Goal: Information Seeking & Learning: Learn about a topic

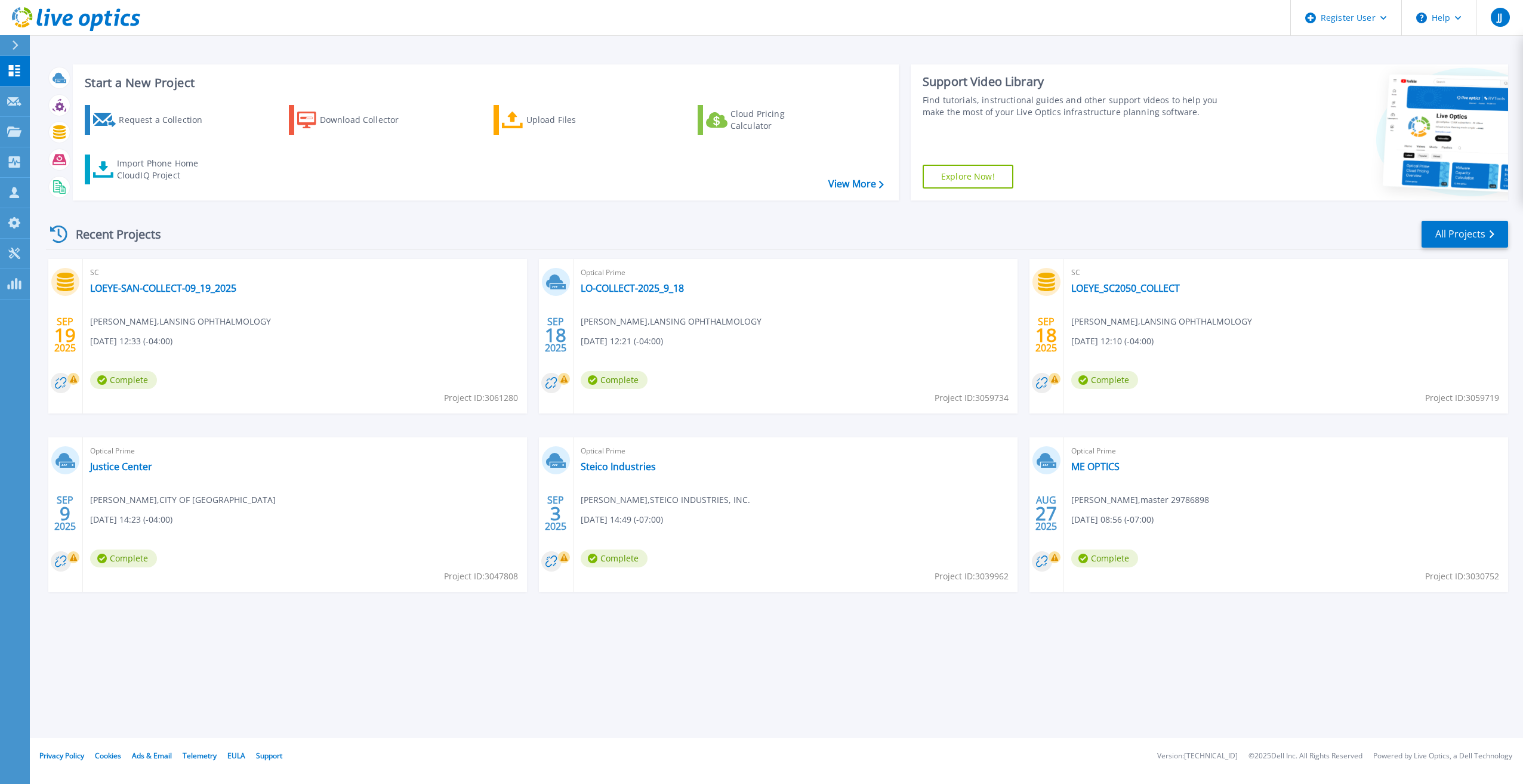
click at [14, 46] on icon at bounding box center [15, 45] width 6 height 10
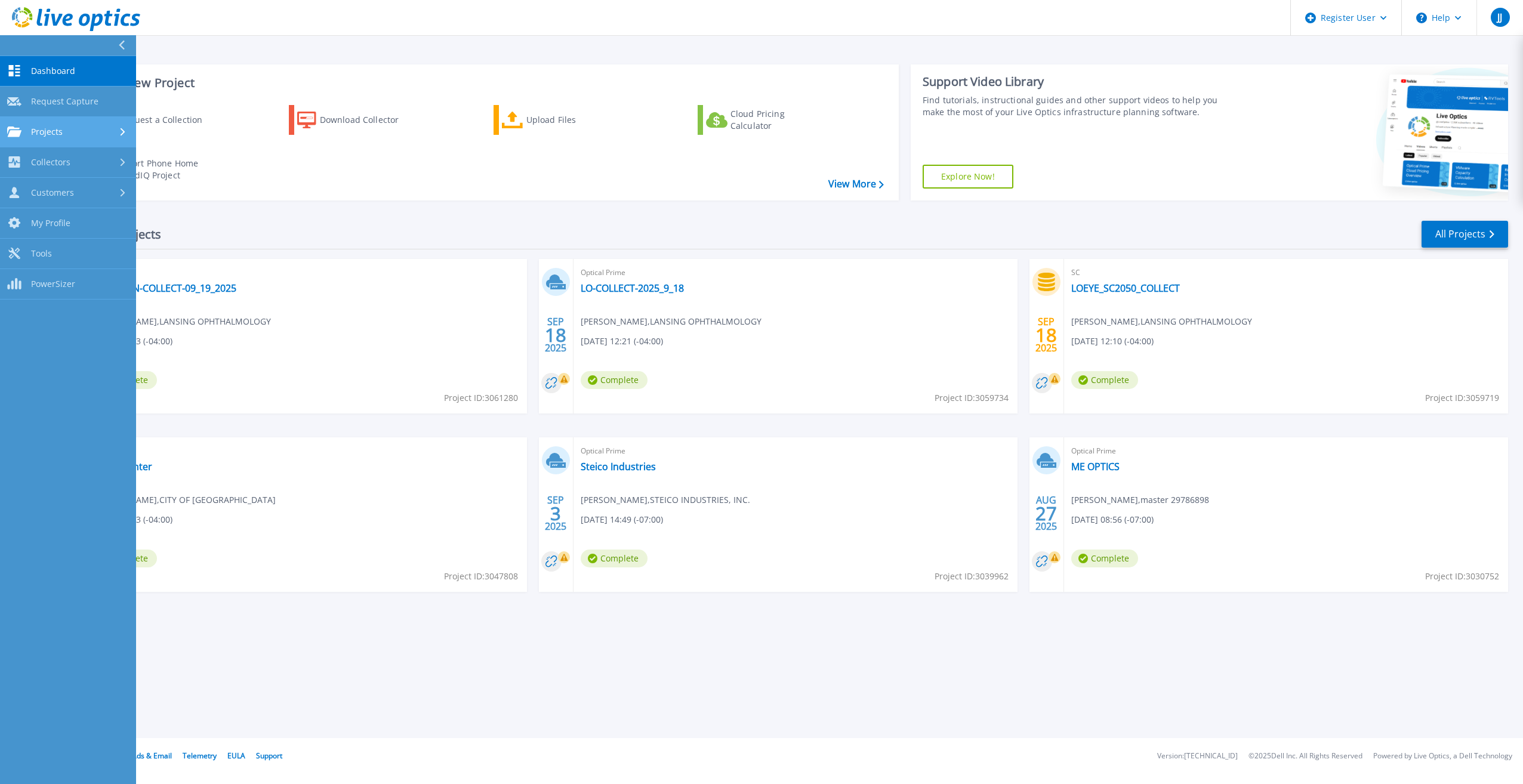
click at [120, 125] on link "Projects Projects" at bounding box center [68, 132] width 136 height 31
click at [102, 160] on link "Search Projects" at bounding box center [68, 163] width 136 height 31
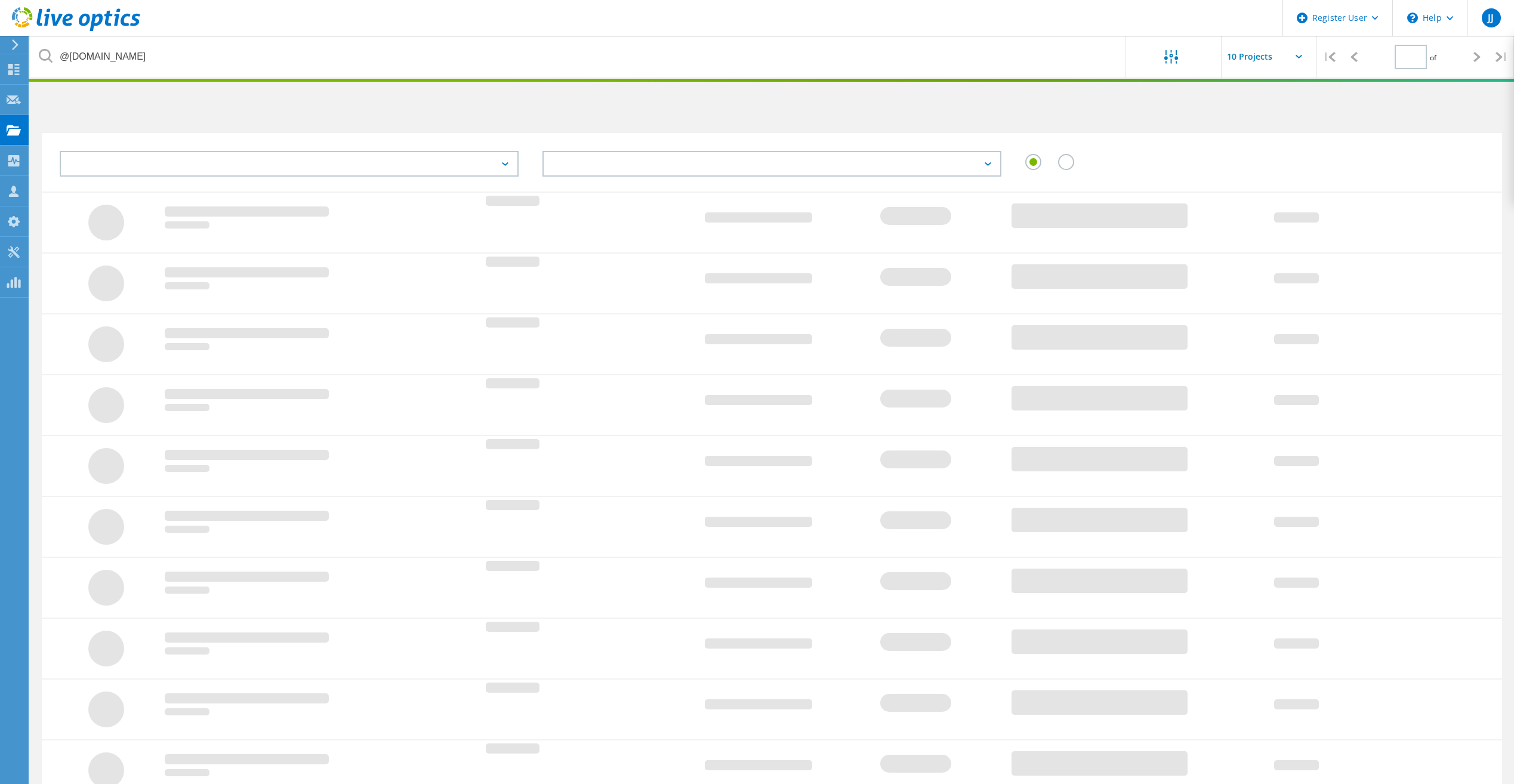
type input "1"
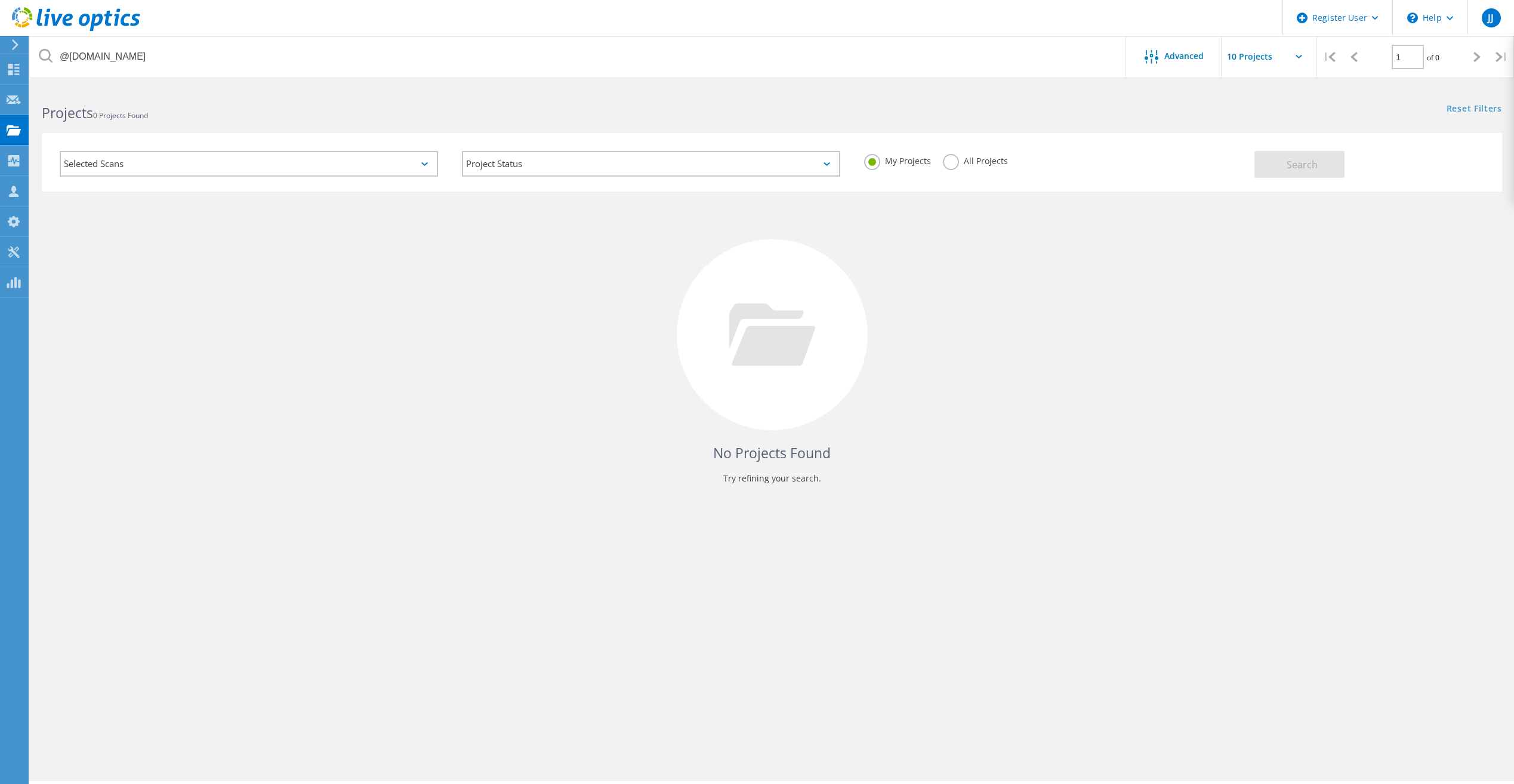
click at [950, 165] on label "All Projects" at bounding box center [976, 160] width 65 height 12
click at [0, 0] on input "All Projects" at bounding box center [0, 0] width 0 height 0
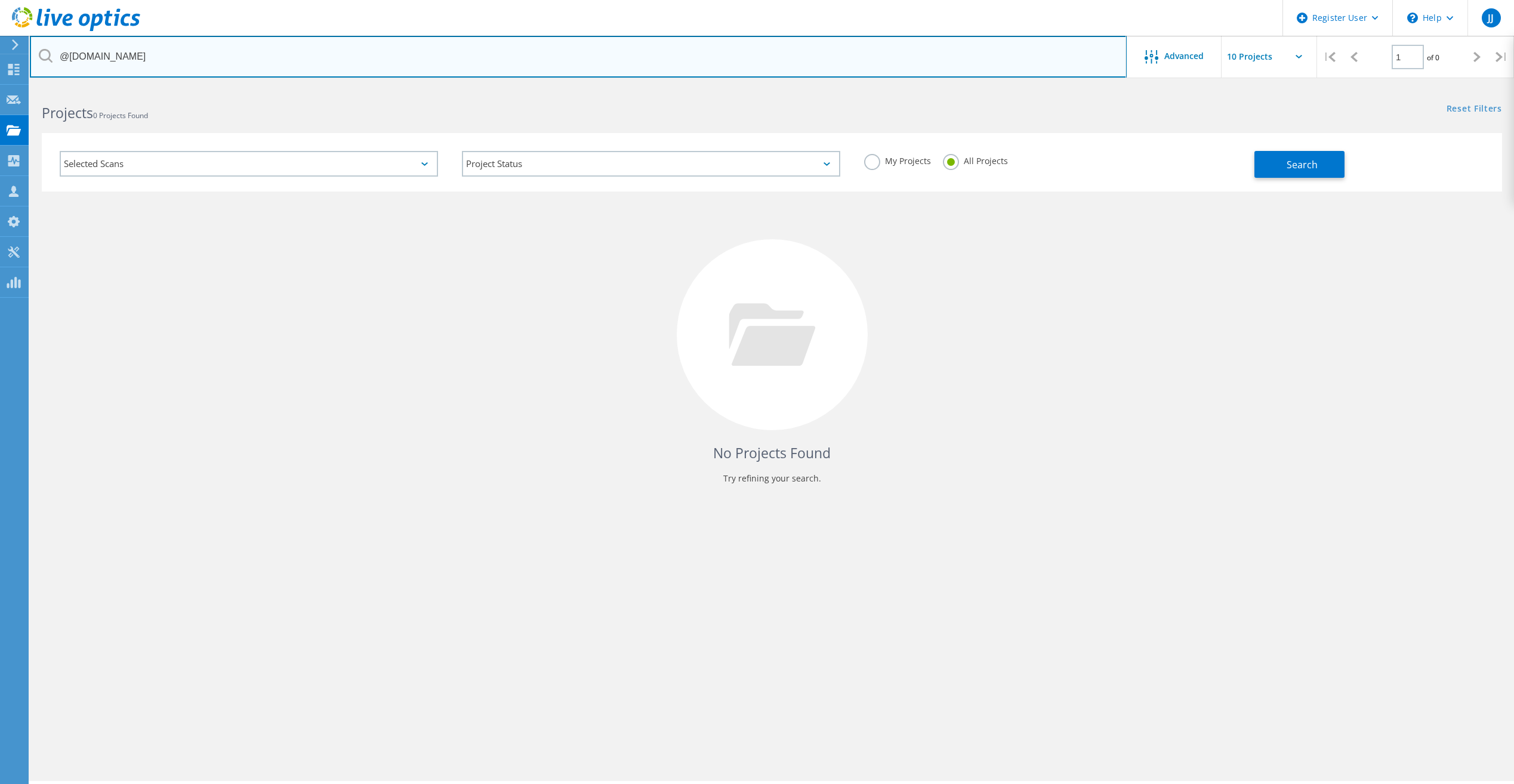
drag, startPoint x: 207, startPoint y: 57, endPoint x: -3, endPoint y: 51, distance: 210.1
click at [0, 51] on html "Register User \n Help Explore Helpful Articles Contact Support JJ Dell User Jos…" at bounding box center [757, 408] width 1514 height 817
type input "chipola"
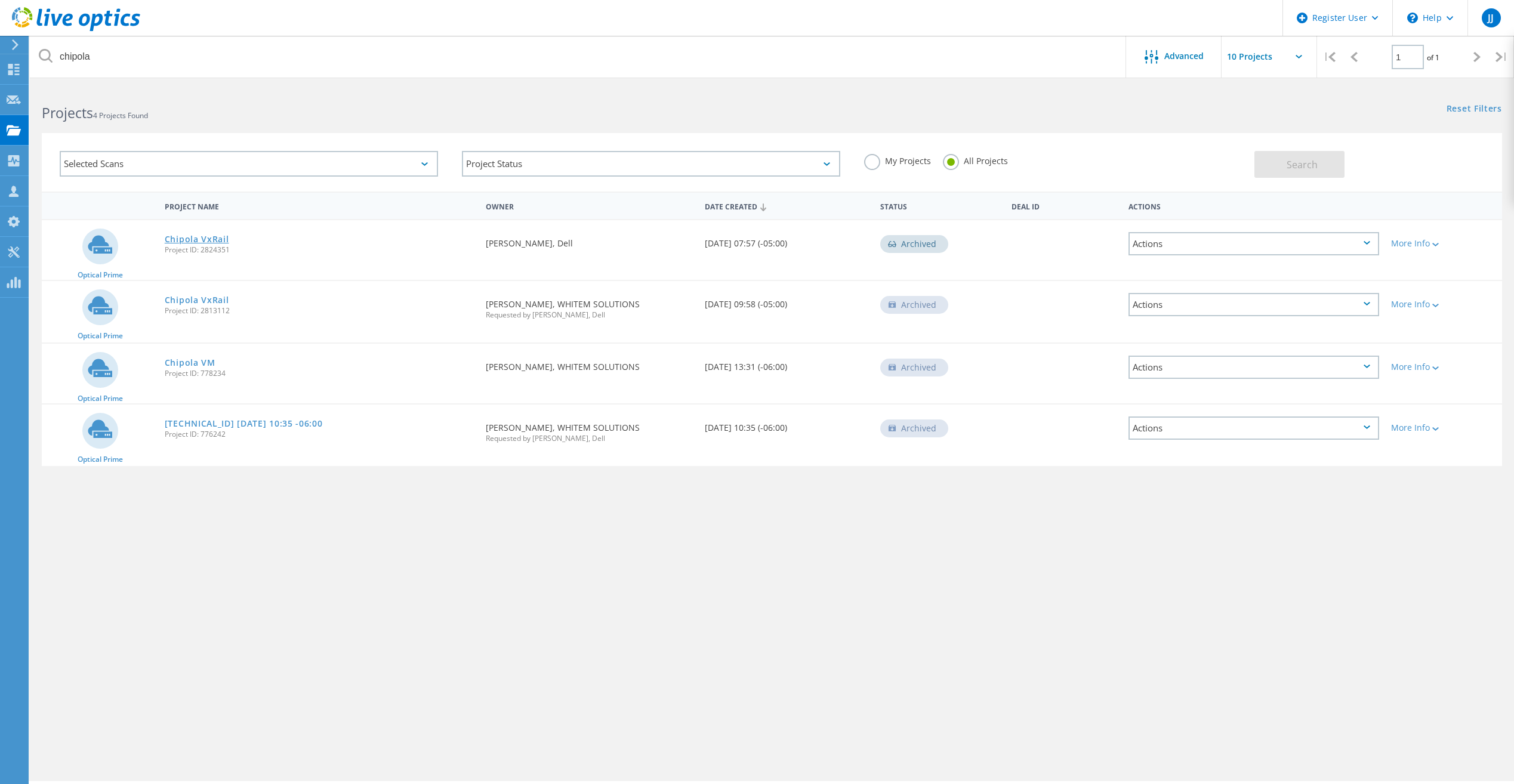
click at [206, 235] on link "Chipola VxRail" at bounding box center [197, 239] width 65 height 8
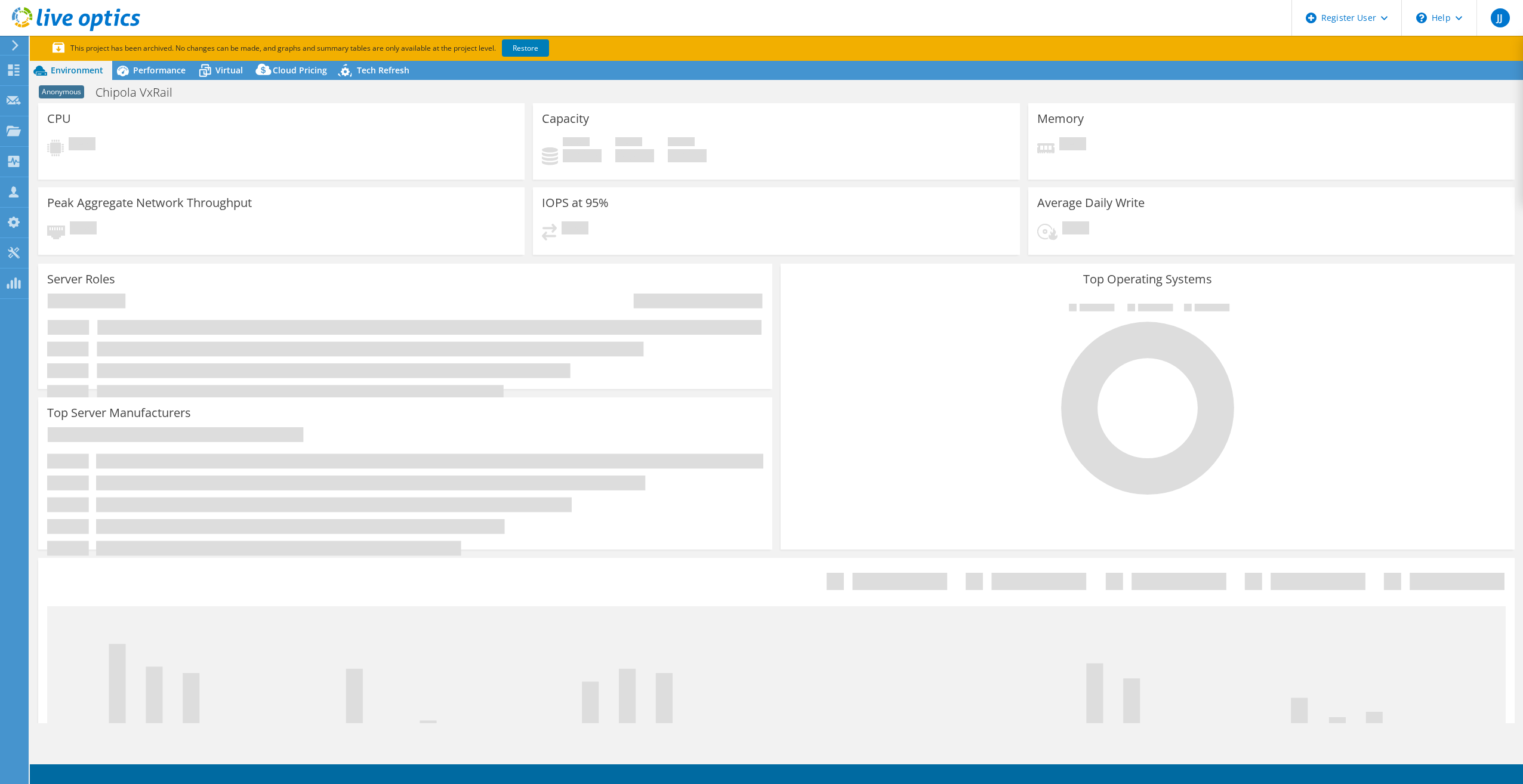
select select "USD"
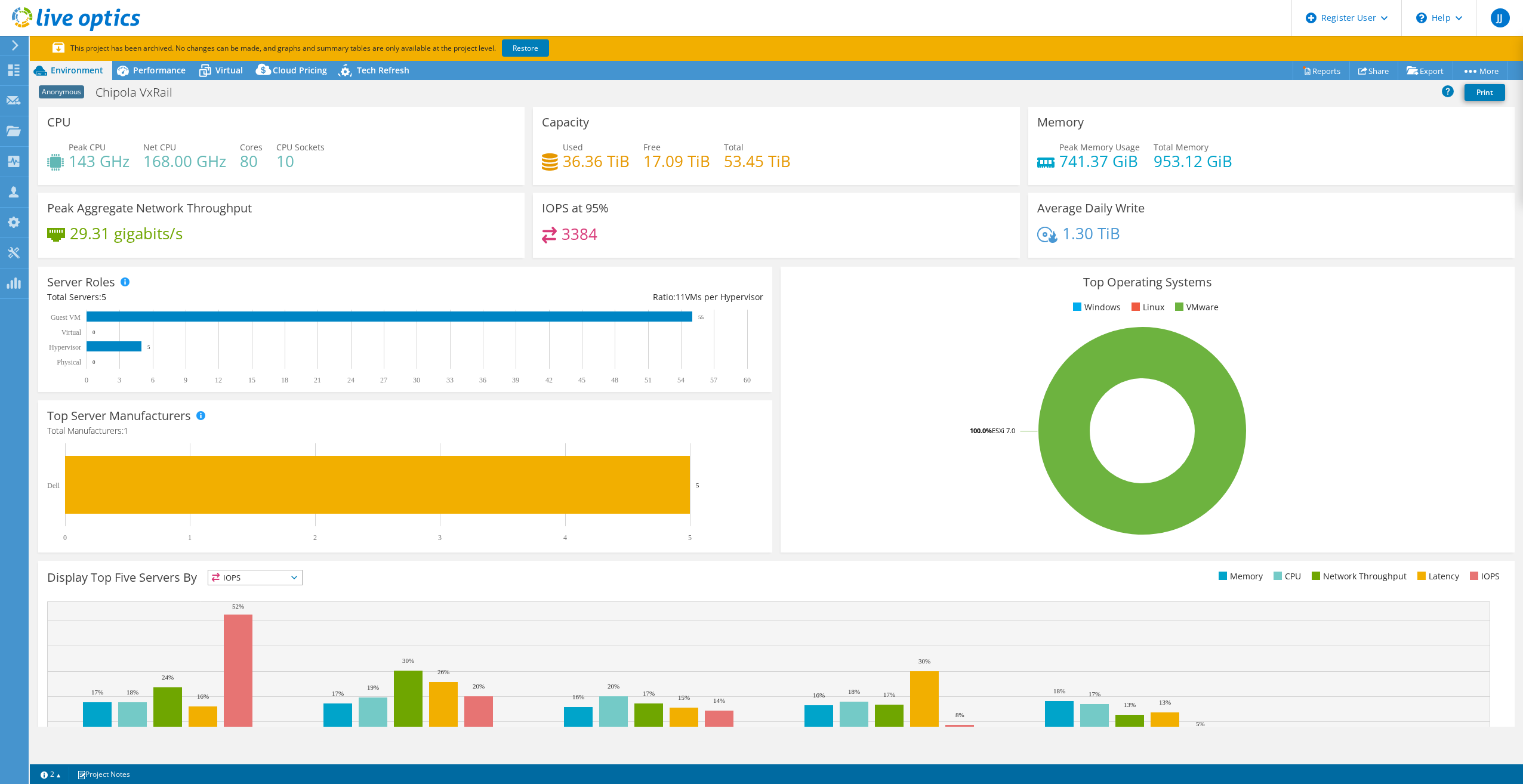
click at [71, 16] on use at bounding box center [76, 19] width 128 height 24
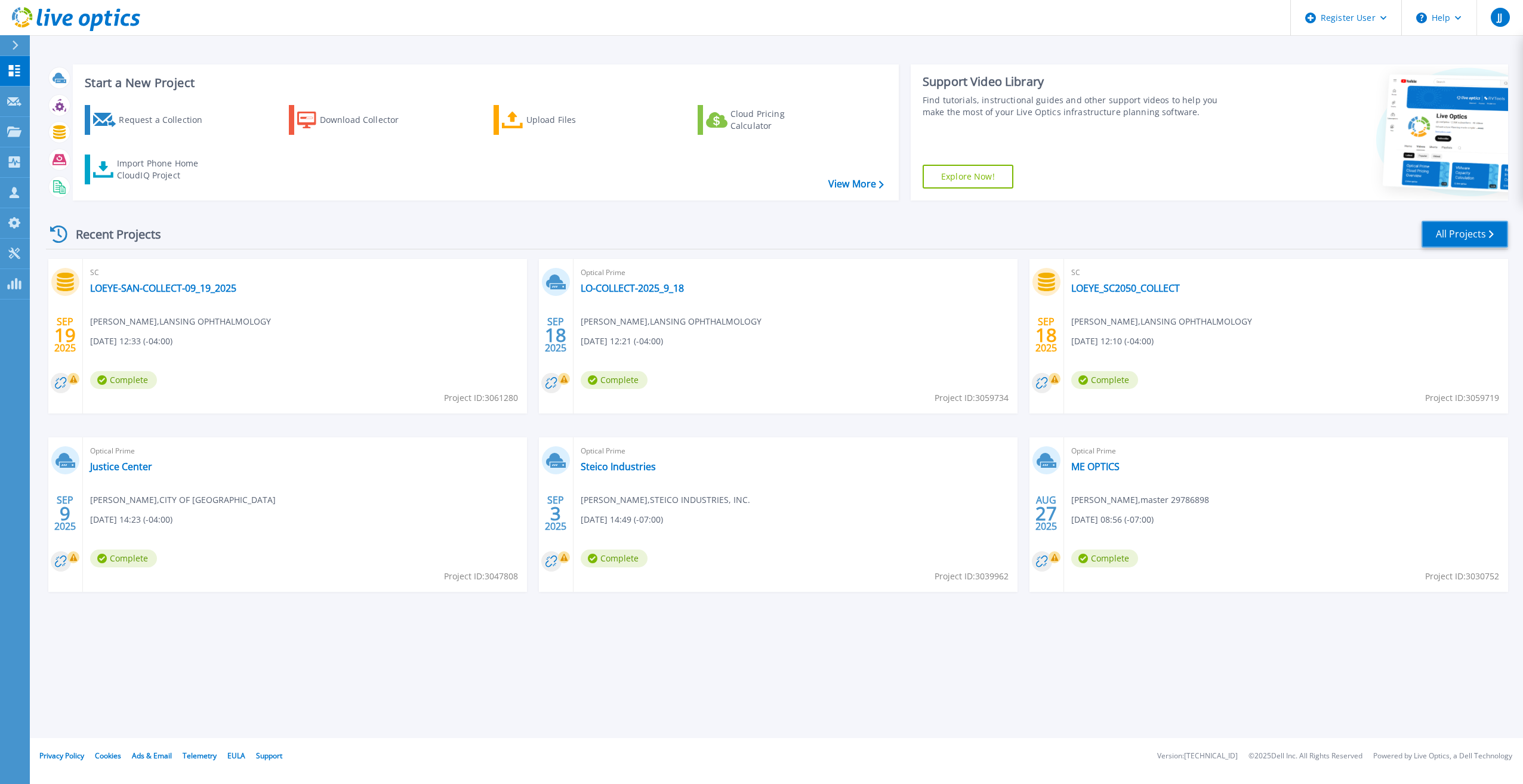
click at [1474, 233] on link "All Projects" at bounding box center [1464, 234] width 86 height 27
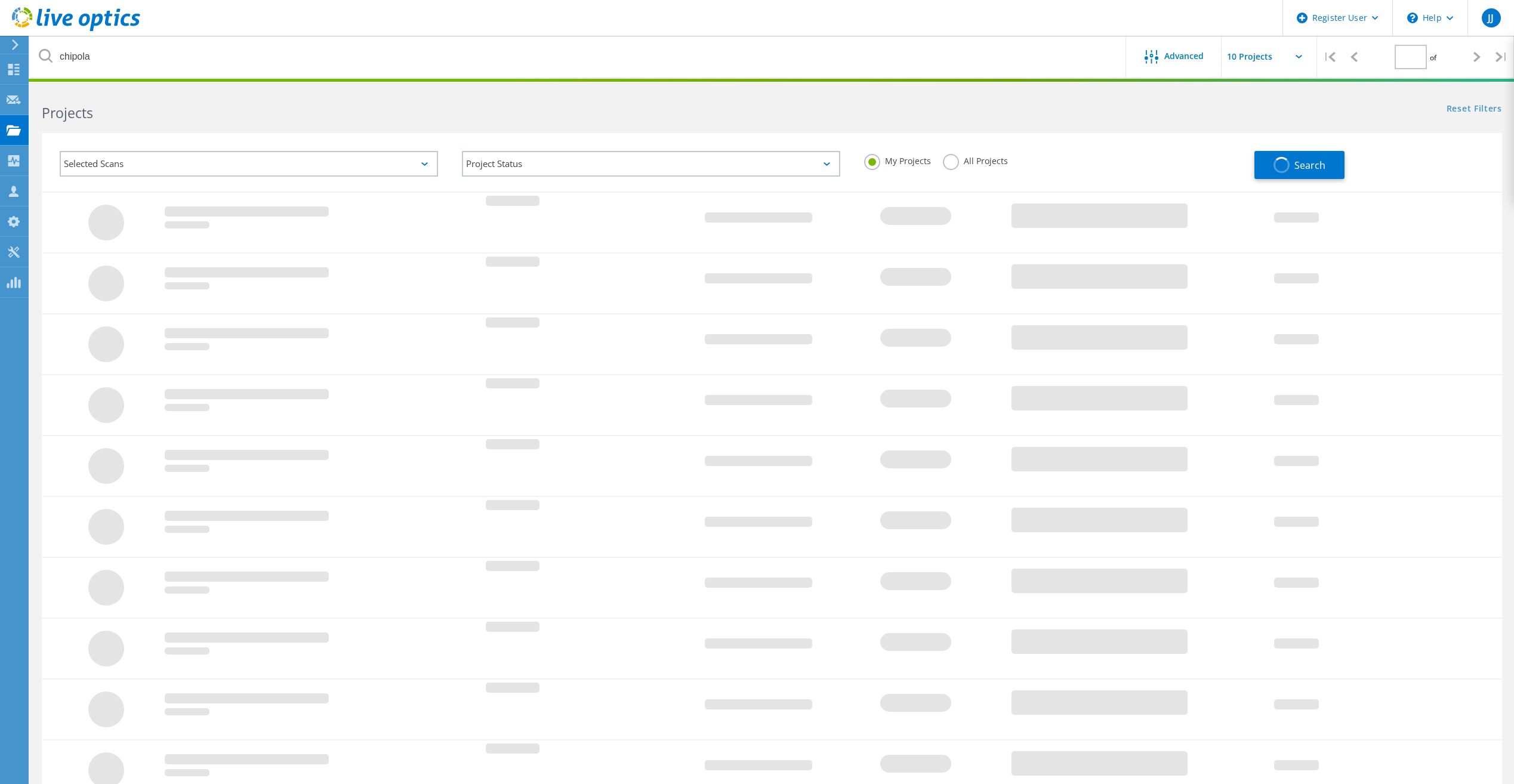
type input "1"
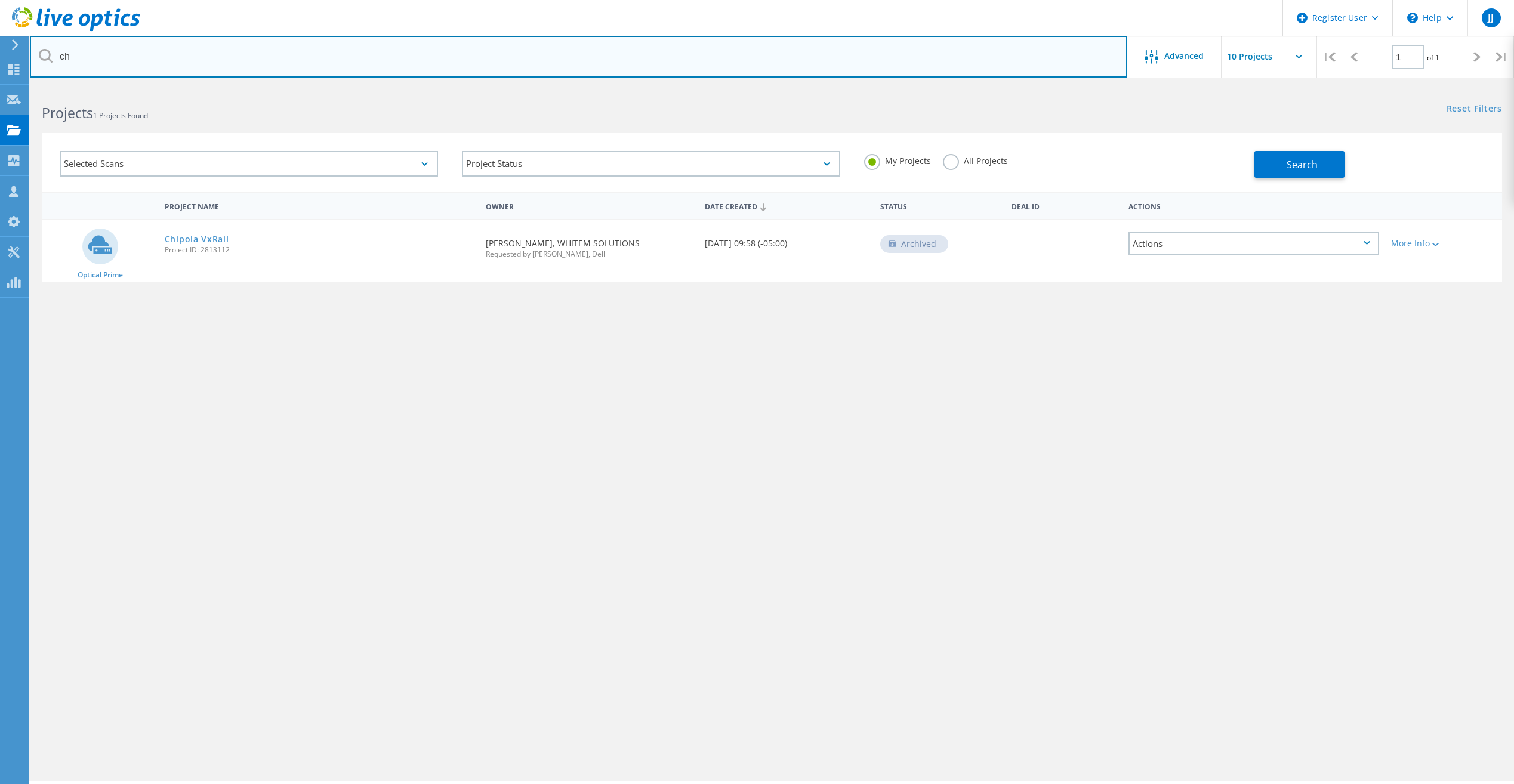
type input "c"
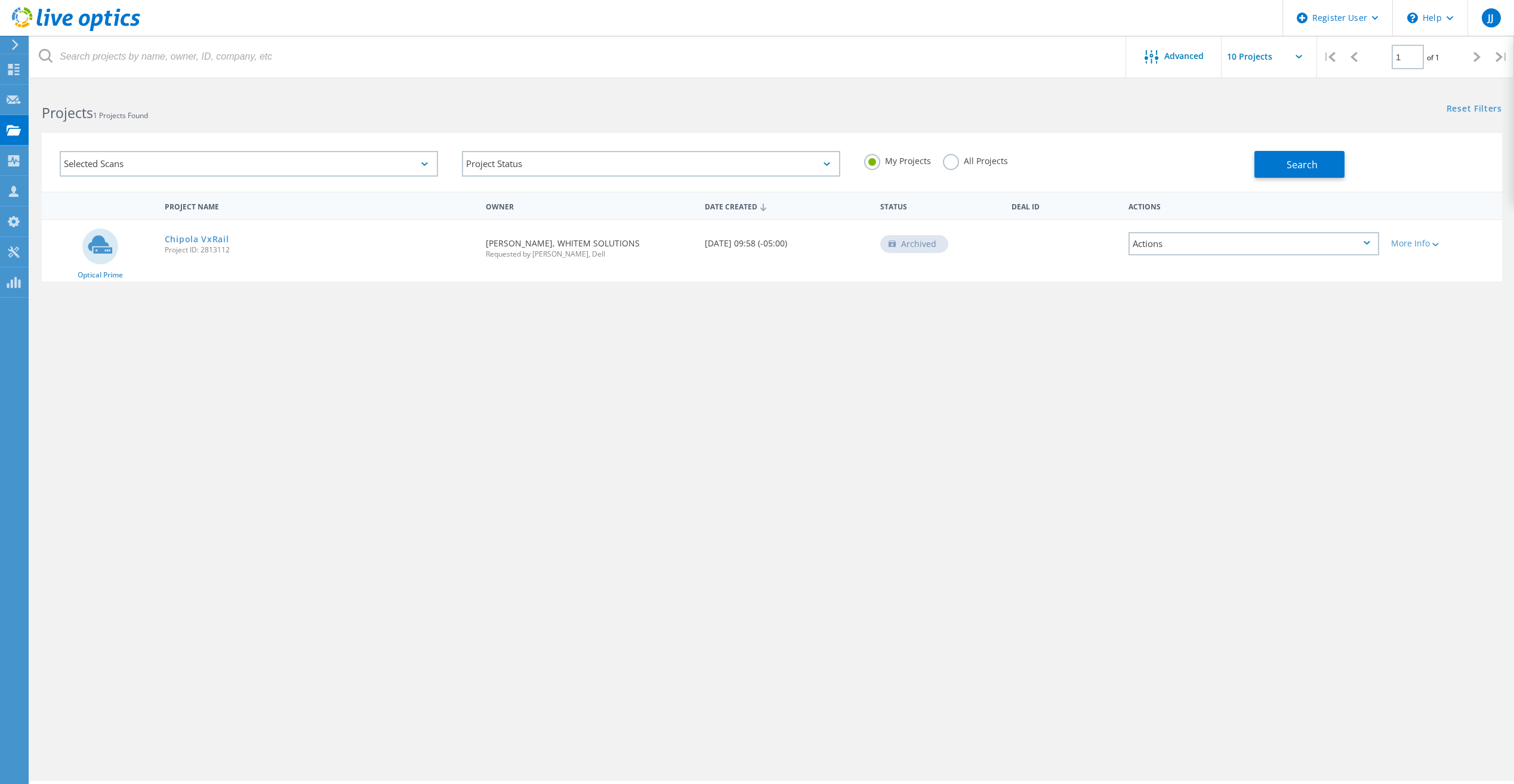
click at [545, 348] on div "Project Name Owner Date Created Status Deal Id Actions Optical Prime Chipola Vx…" at bounding box center [771, 346] width 1460 height 310
click at [947, 157] on label "All Projects" at bounding box center [976, 160] width 65 height 12
click at [0, 0] on input "All Projects" at bounding box center [0, 0] width 0 height 0
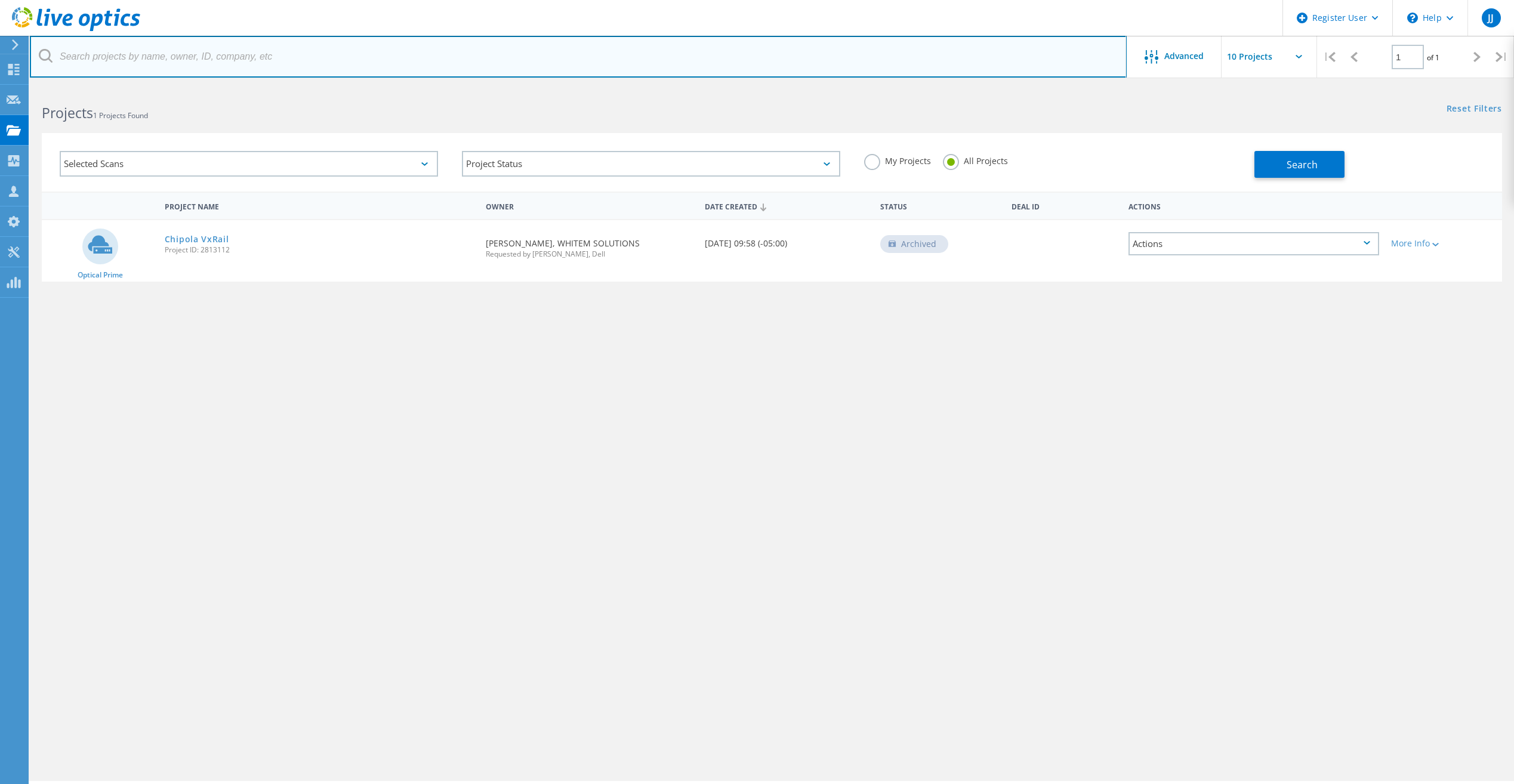
click at [355, 68] on input "text" at bounding box center [578, 56] width 1097 height 42
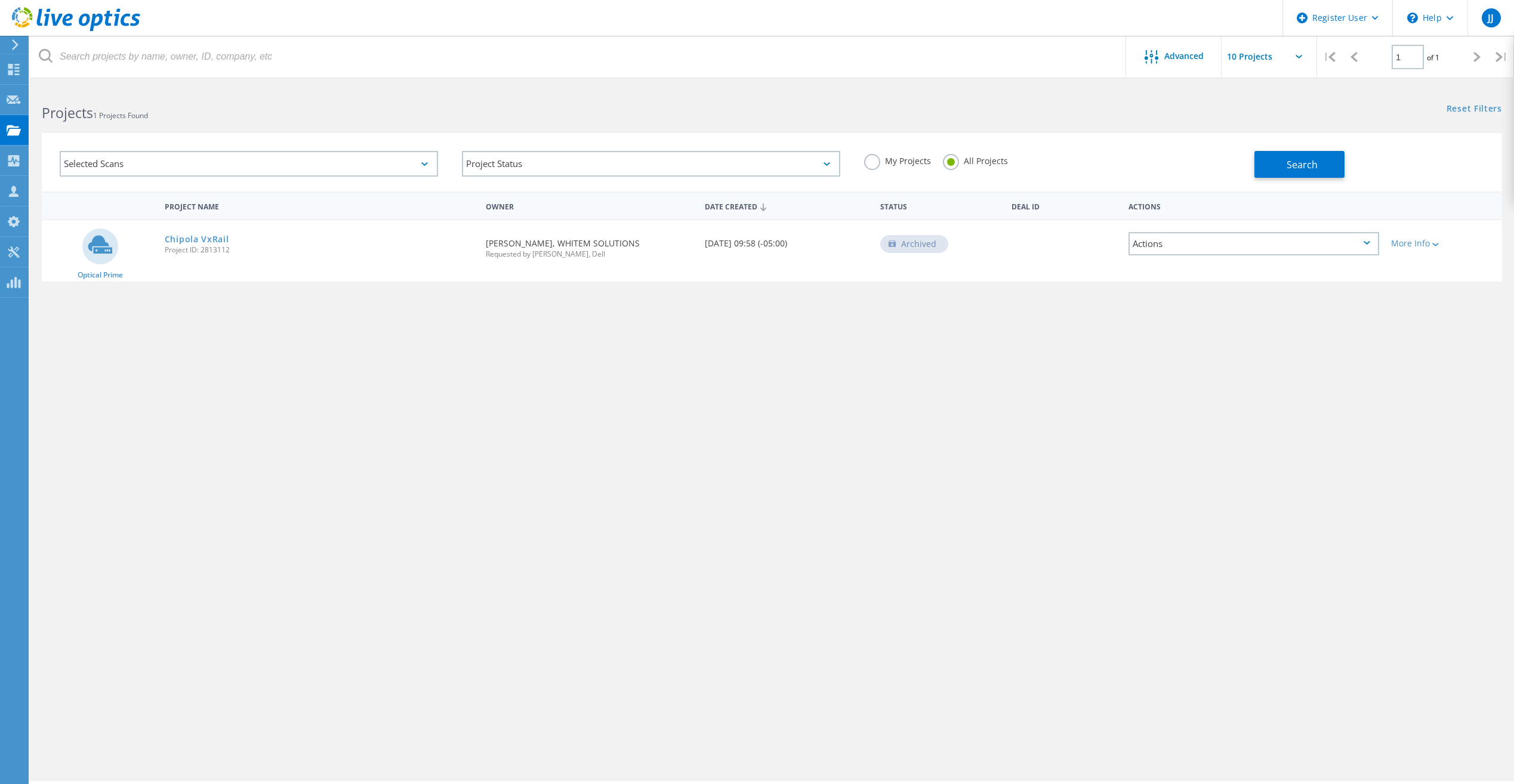
click at [513, 113] on h2 "Projects 1 Projects Found" at bounding box center [400, 113] width 718 height 20
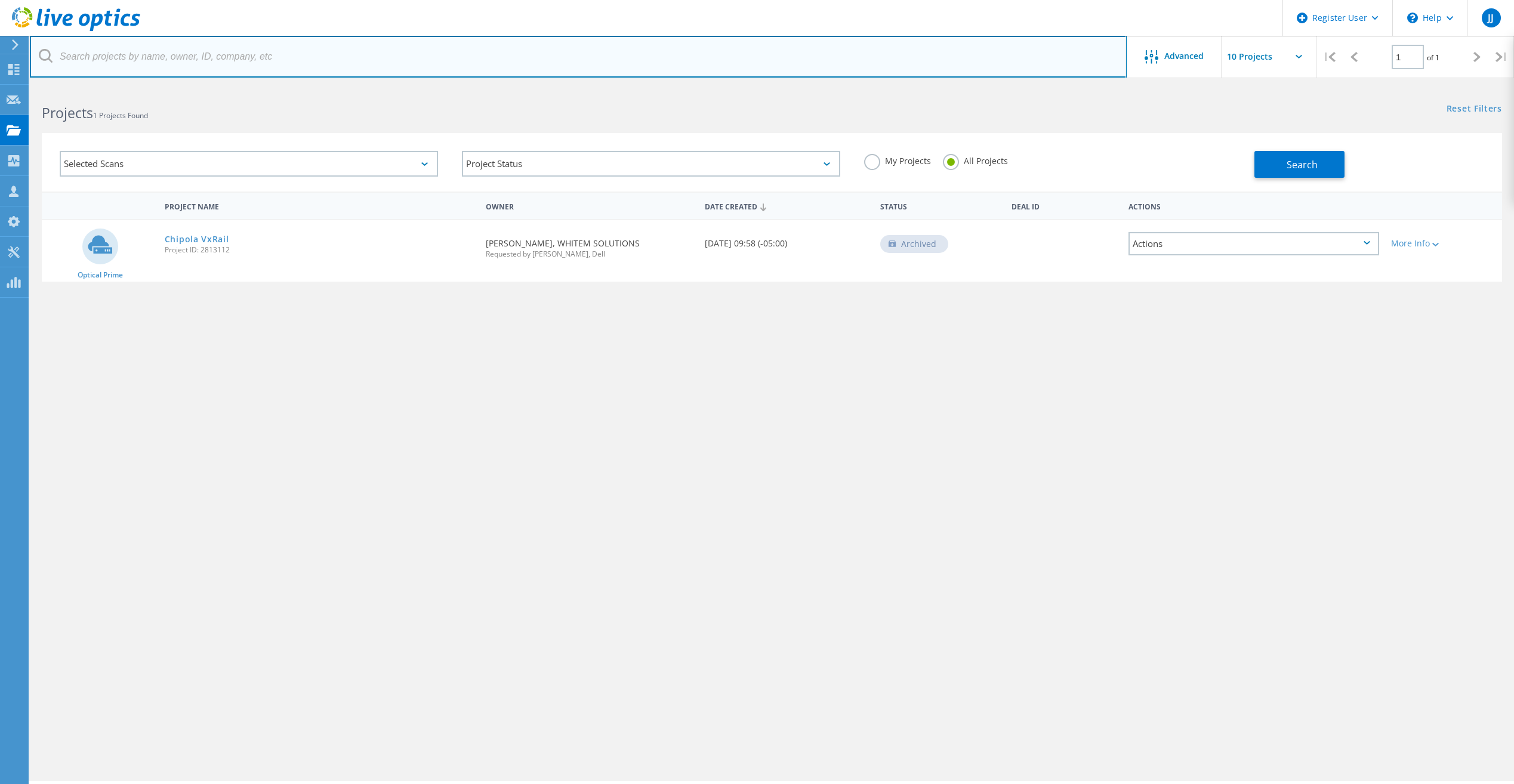
click at [705, 76] on input "text" at bounding box center [578, 56] width 1097 height 42
type input "cellares"
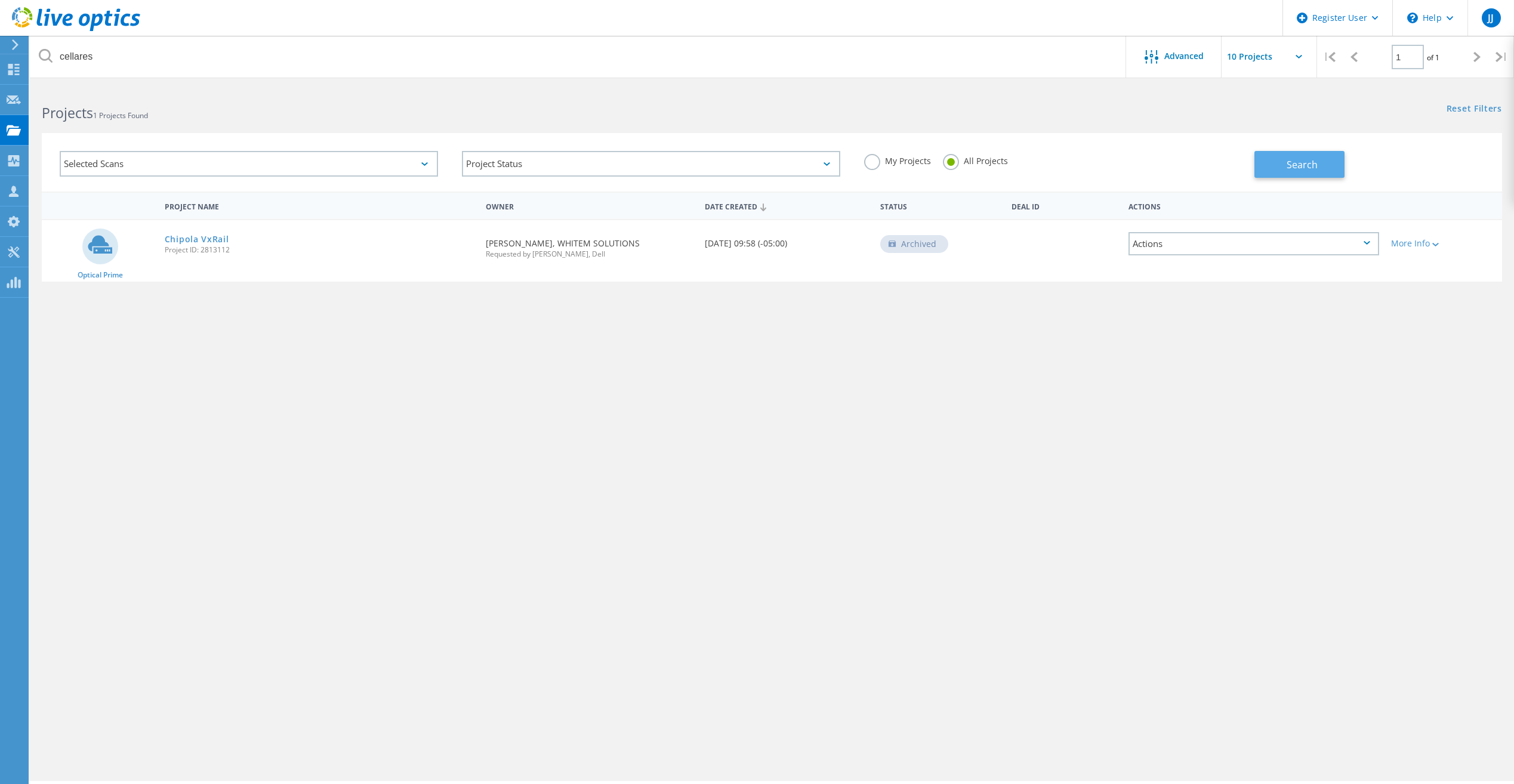
click at [1292, 166] on span "Search" at bounding box center [1302, 164] width 31 height 13
click at [193, 242] on link "EWR1-UTIL01" at bounding box center [193, 239] width 58 height 8
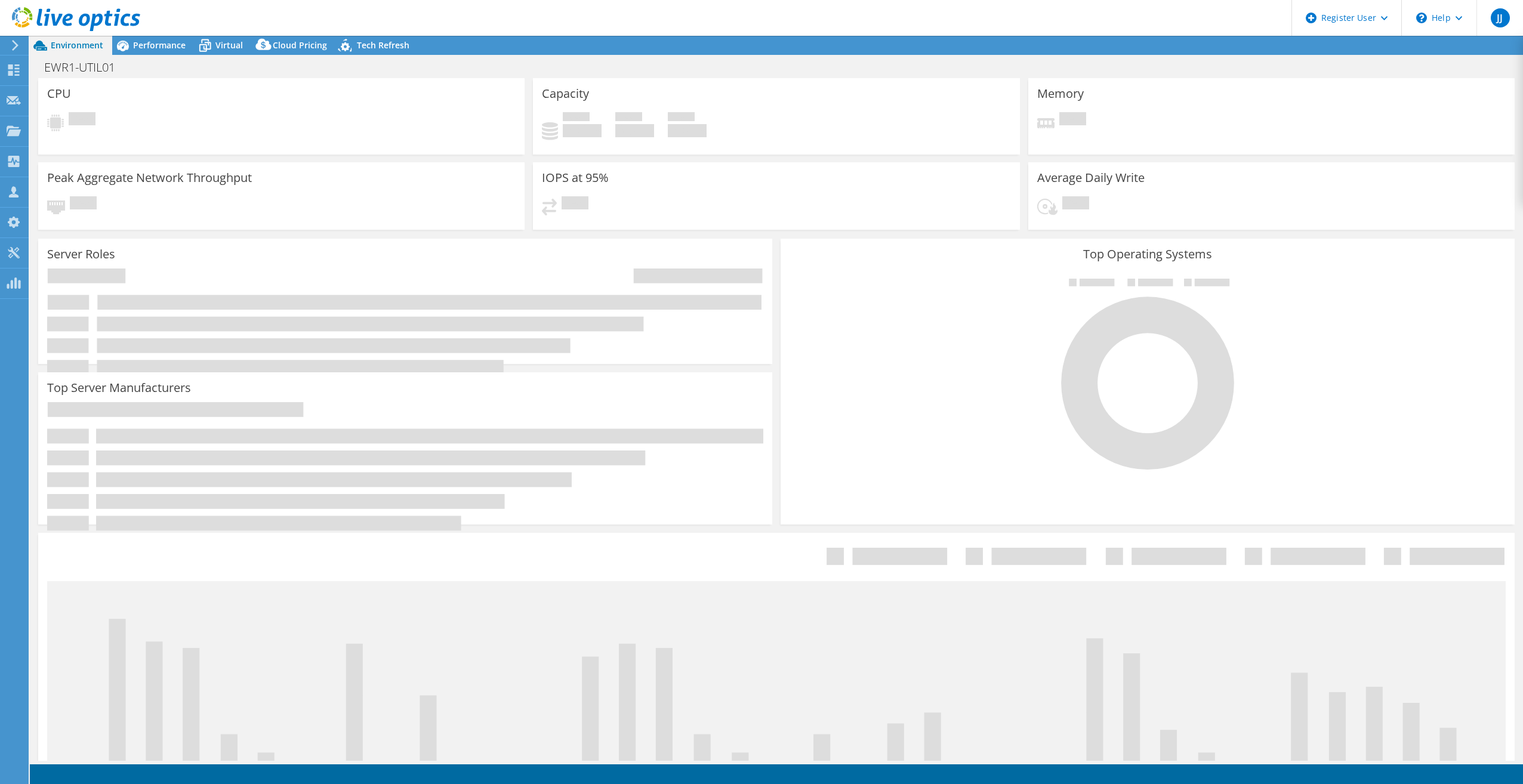
select select "USD"
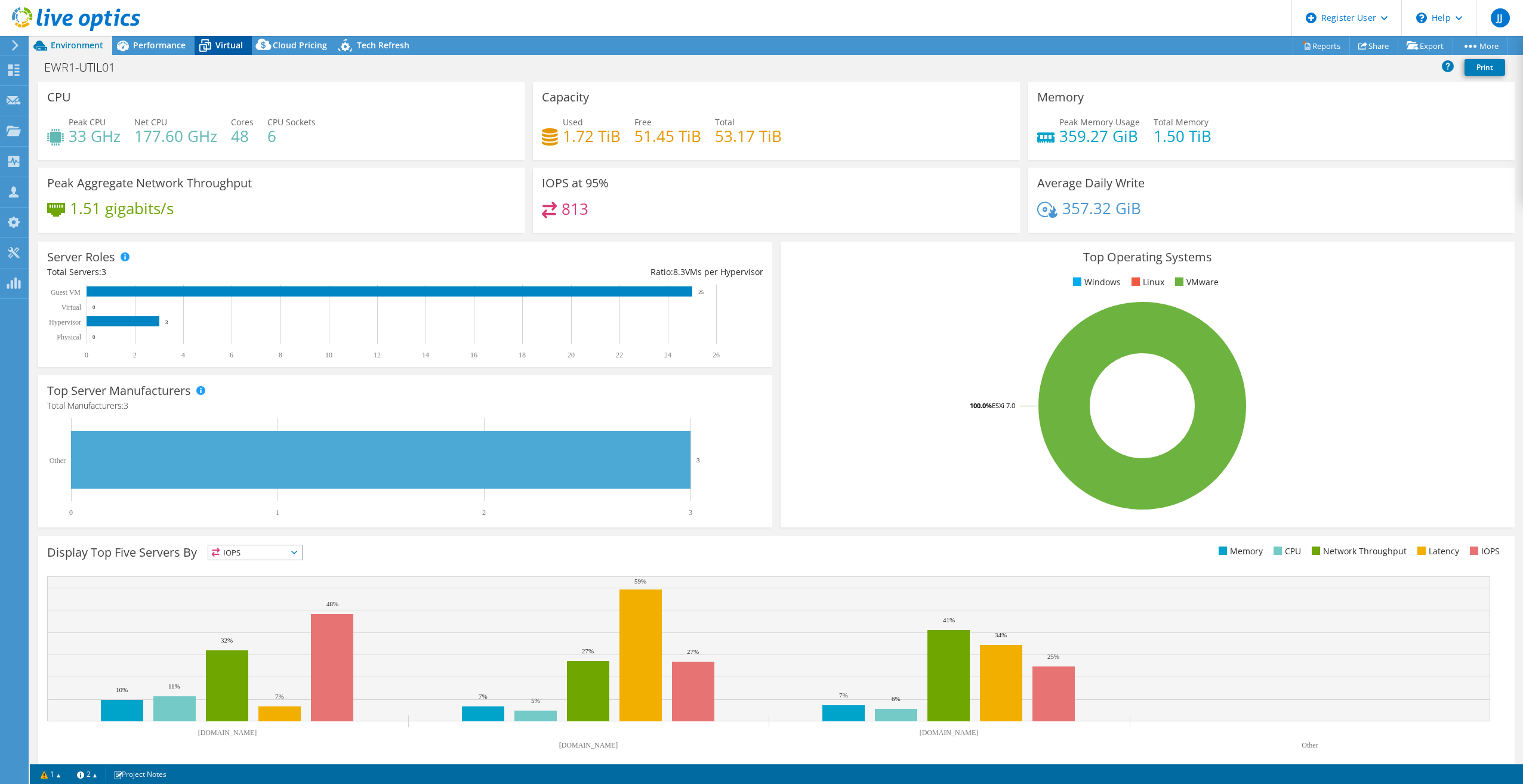
click at [248, 40] on div "Virtual" at bounding box center [223, 45] width 57 height 19
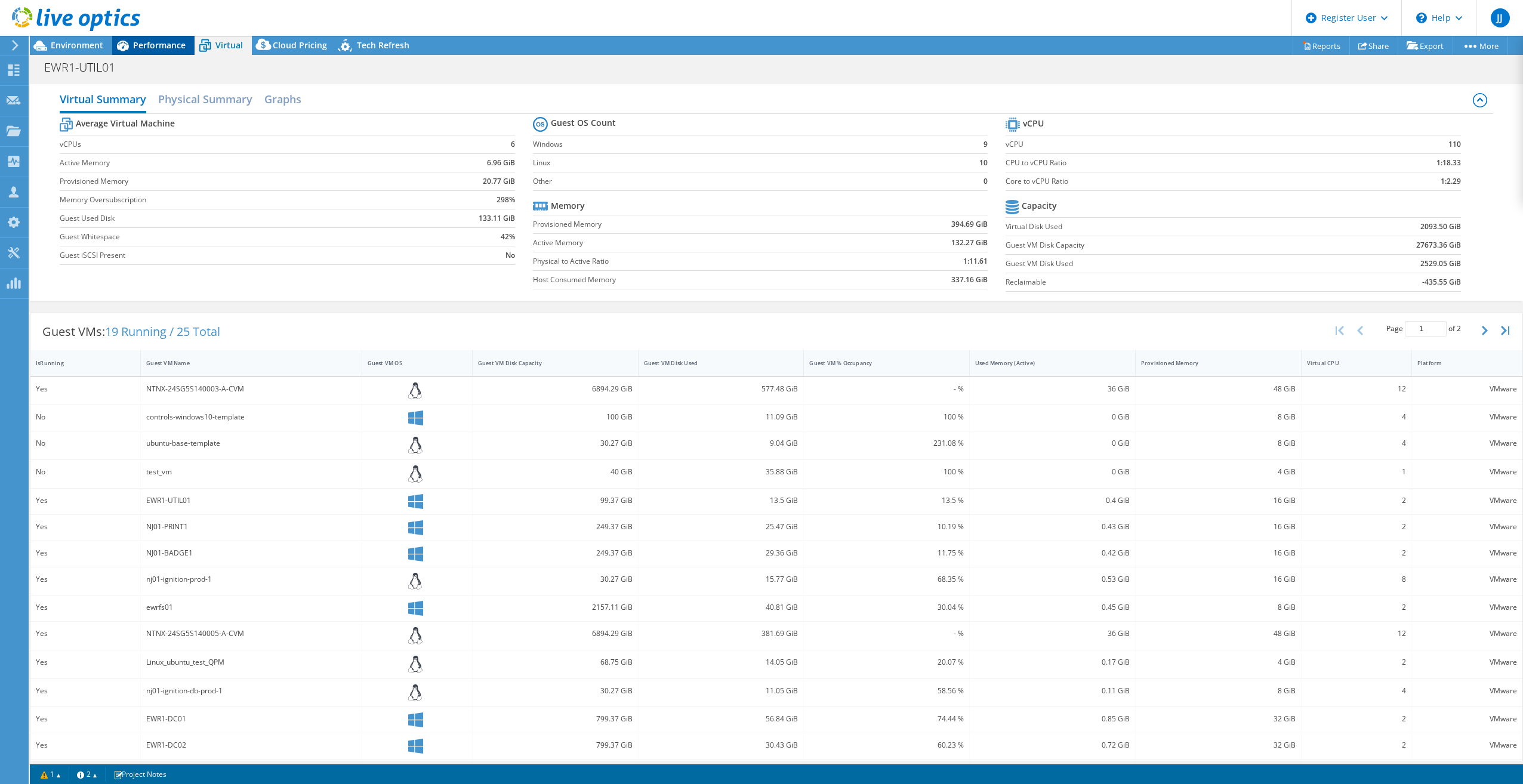
click at [166, 48] on span "Performance" at bounding box center [159, 45] width 52 height 12
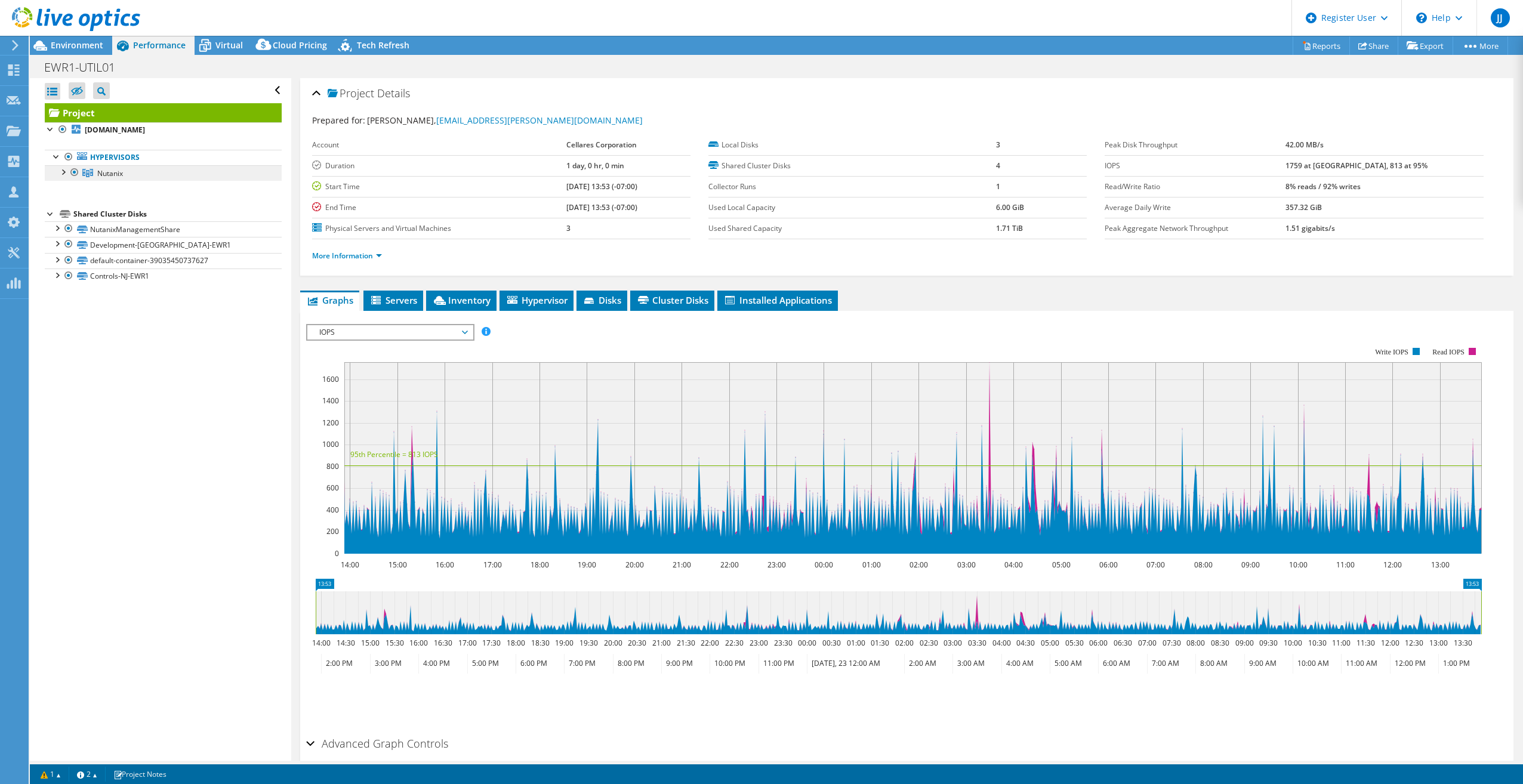
click at [116, 172] on span "Nutanix" at bounding box center [110, 173] width 26 height 10
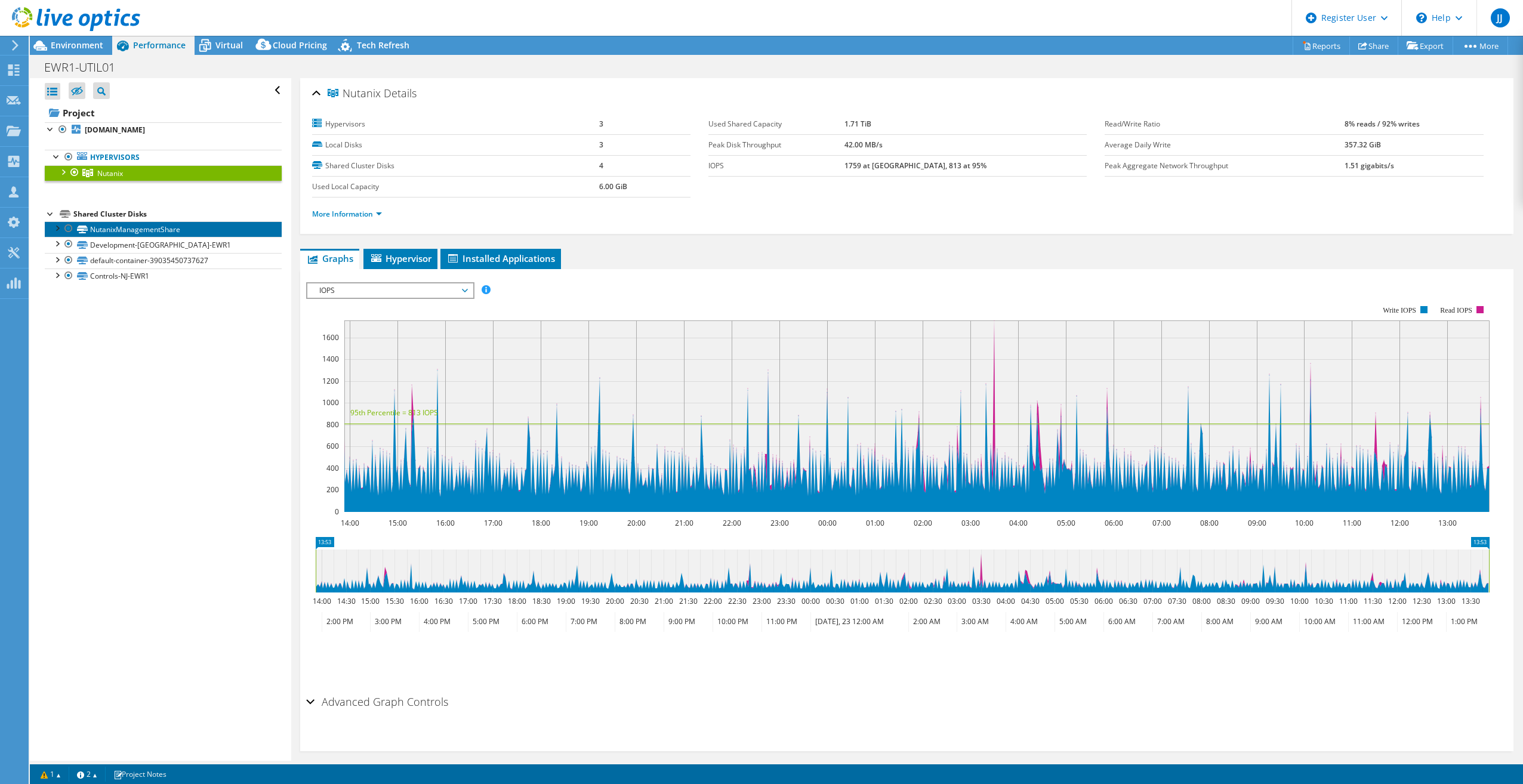
click at [127, 233] on link "NutanixManagementShare" at bounding box center [163, 229] width 237 height 15
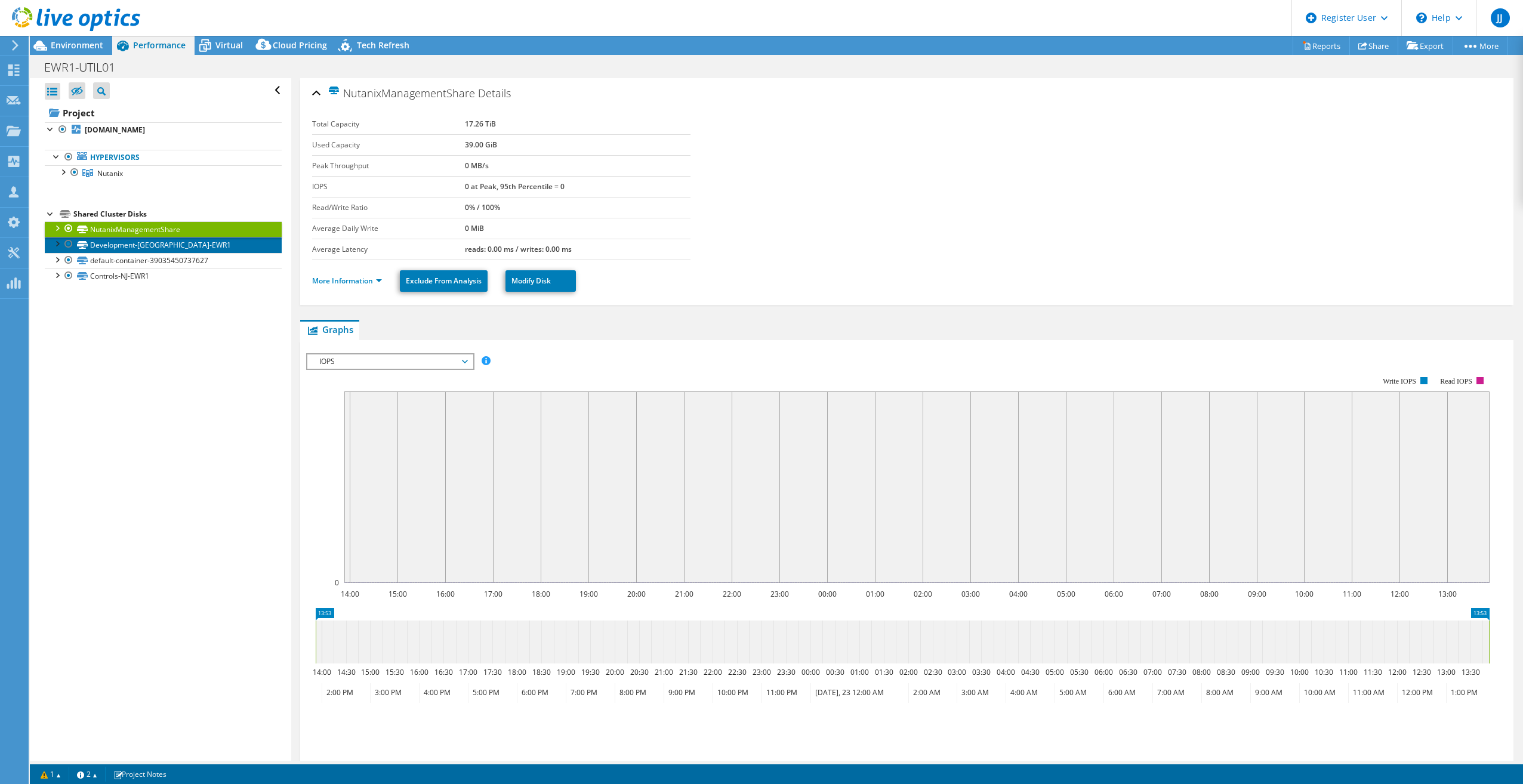
click at [128, 242] on link "Development-[GEOGRAPHIC_DATA]-EWR1" at bounding box center [163, 244] width 237 height 15
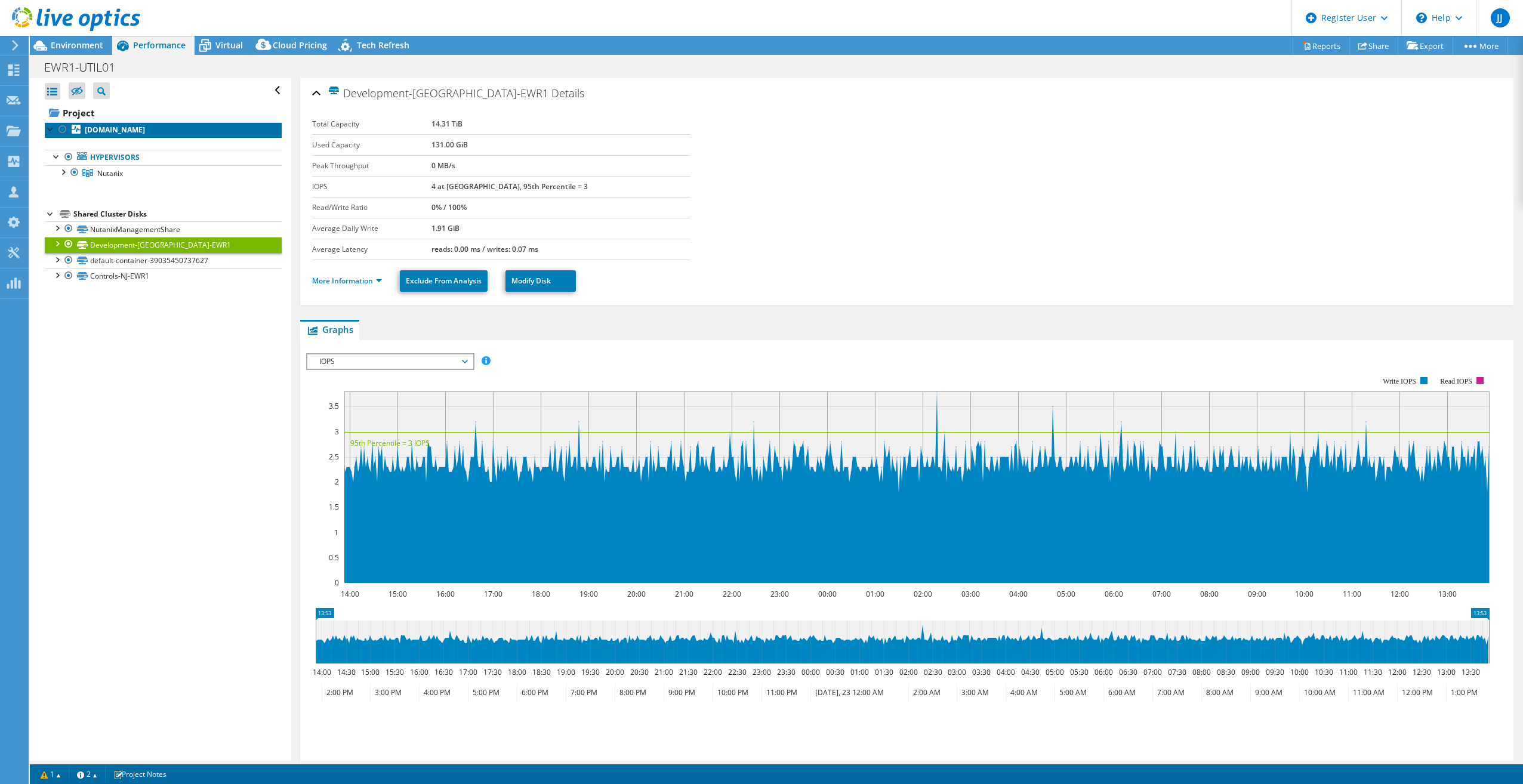
click at [126, 133] on b "[DOMAIN_NAME]" at bounding box center [115, 130] width 60 height 10
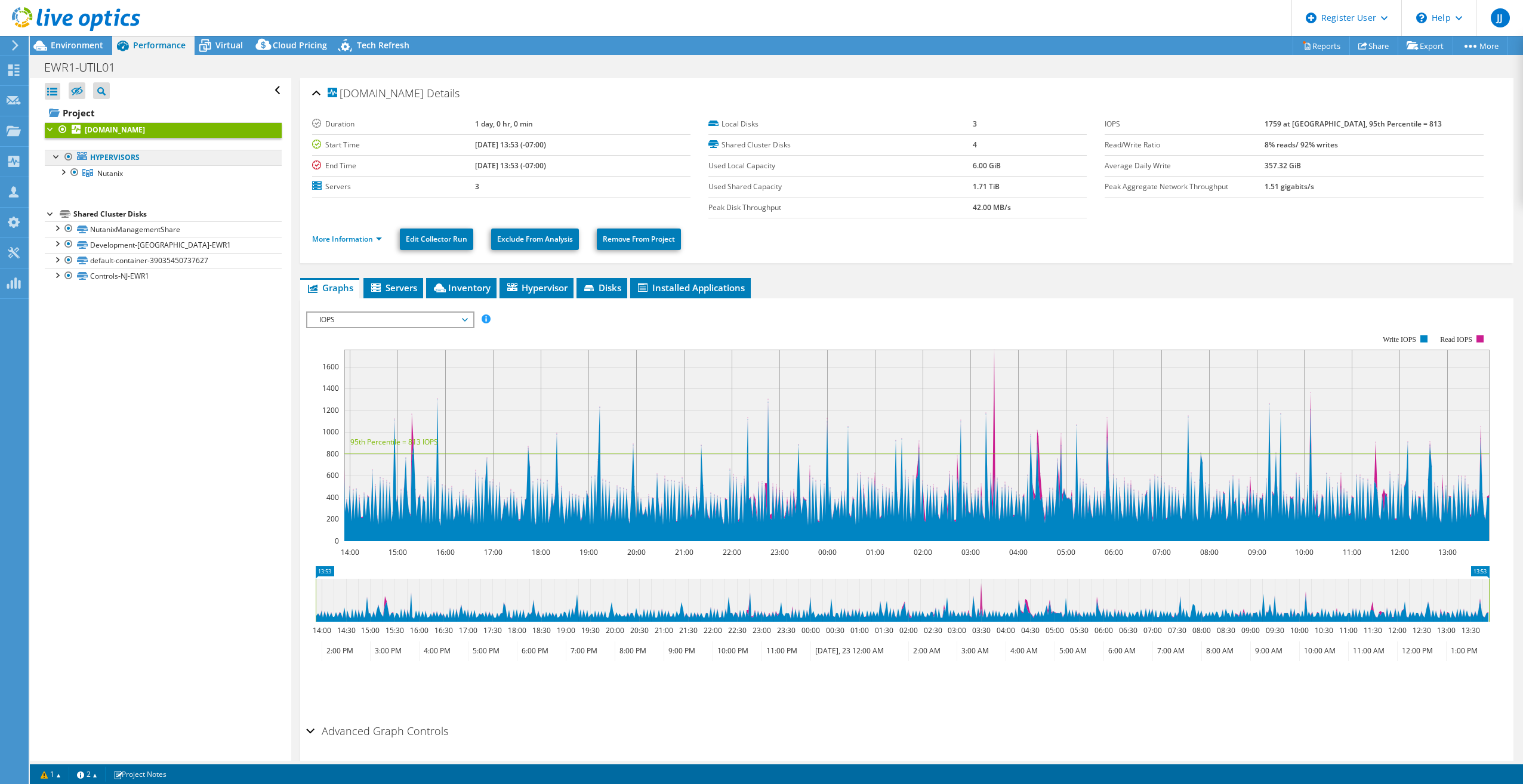
click at [129, 156] on link "Hypervisors" at bounding box center [163, 157] width 237 height 15
click at [116, 161] on link "Hypervisors" at bounding box center [163, 157] width 237 height 15
click at [71, 45] on span "Environment" at bounding box center [77, 45] width 52 height 12
